Goal: Book appointment/travel/reservation

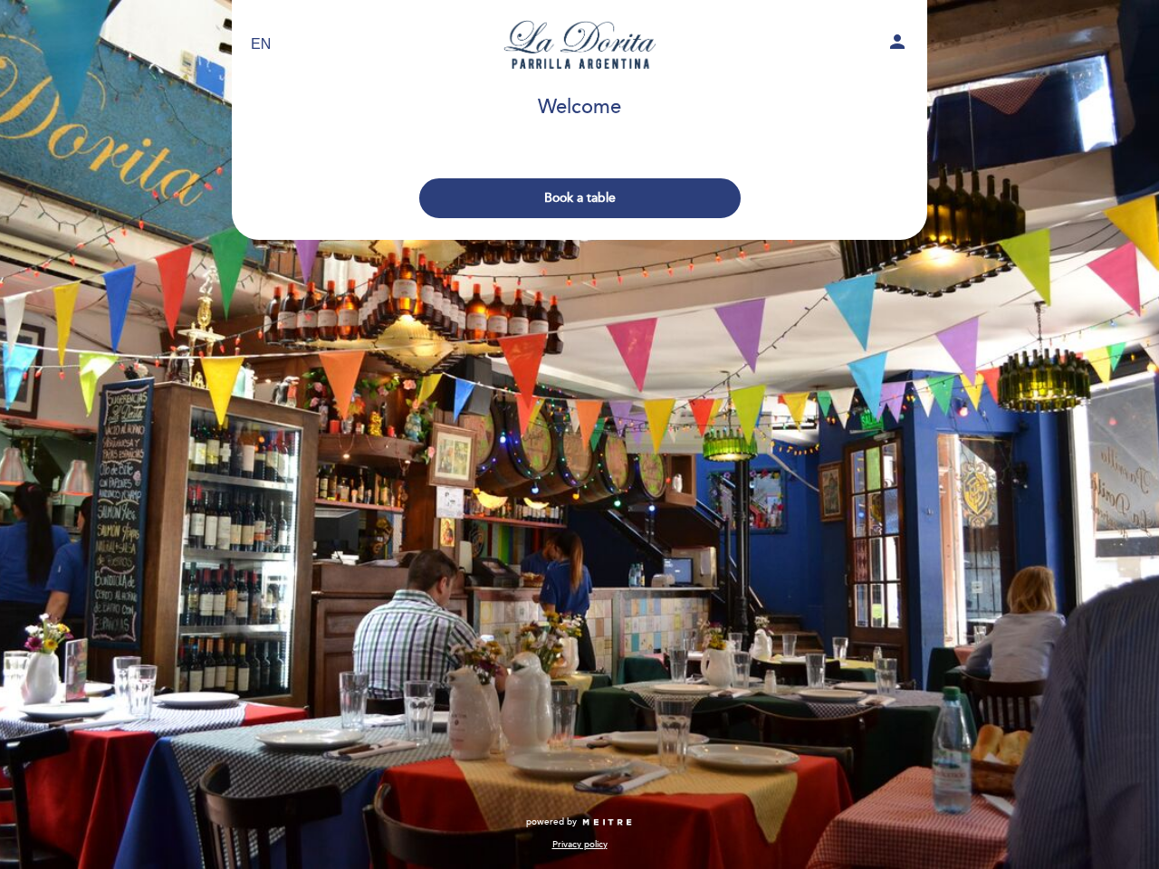
click at [579, 435] on div "EN ES PT La [PERSON_NAME] de Humboldt person Welcome Welcome, Change user Book …" at bounding box center [579, 434] width 1159 height 869
click at [897, 44] on icon "person" at bounding box center [897, 42] width 22 height 22
click at [579, 198] on button "Book a table" at bounding box center [579, 198] width 321 height 40
click at [699, 369] on div "Privacy policy" at bounding box center [579, 359] width 723 height 22
